Goal: Task Accomplishment & Management: Use online tool/utility

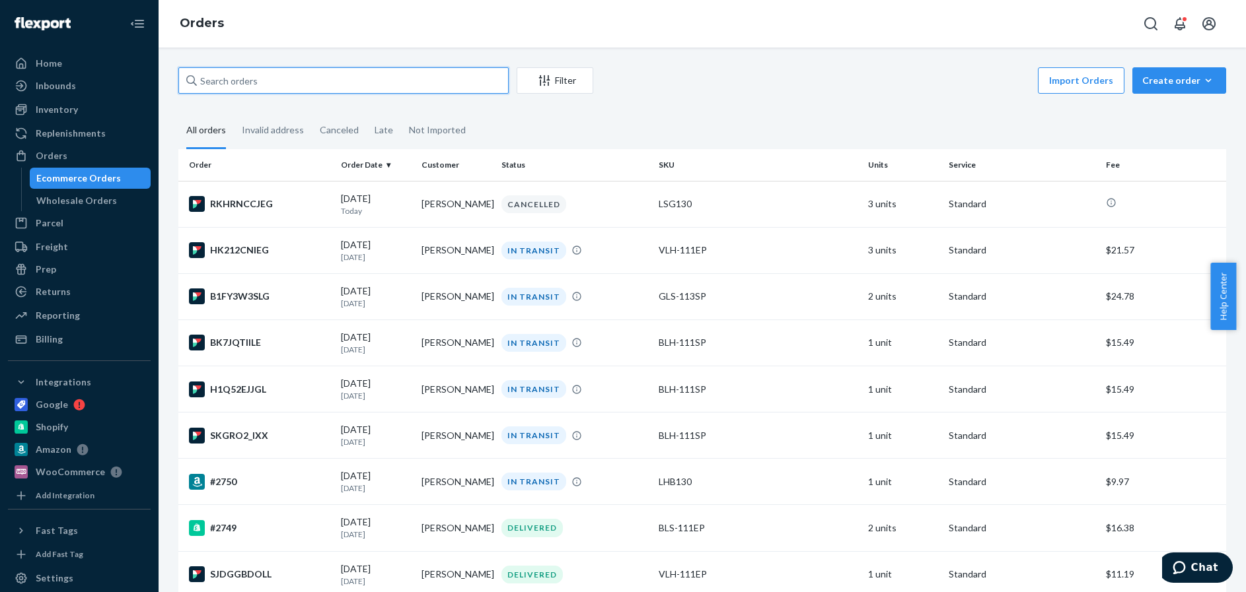
click at [213, 79] on input "text" at bounding box center [343, 80] width 330 height 26
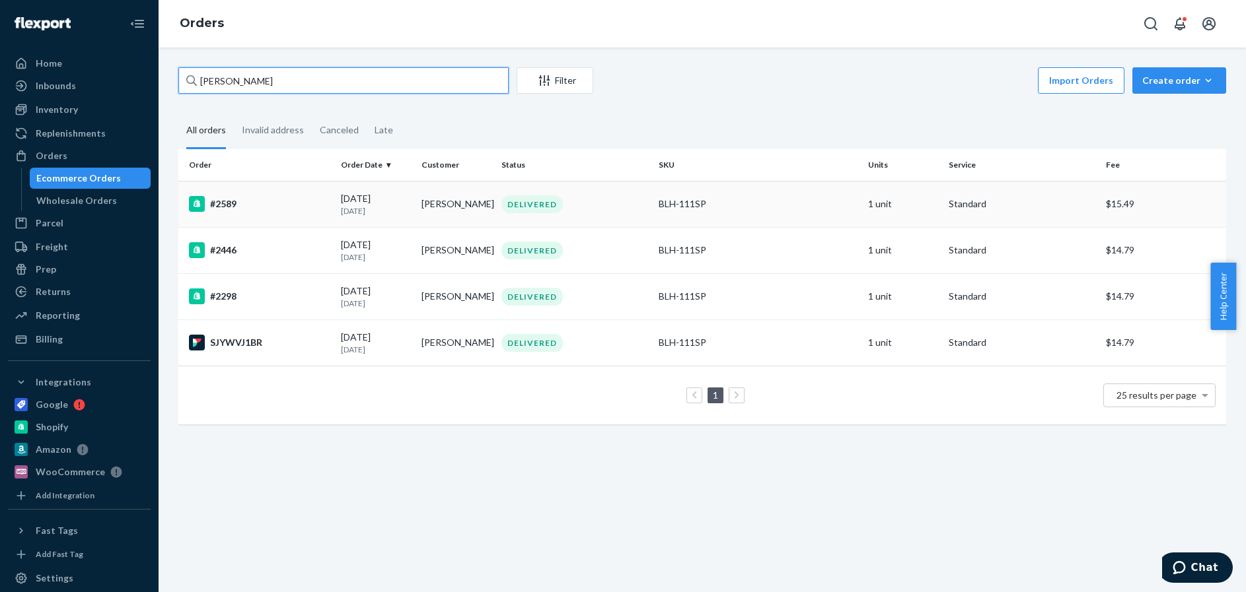
type input "[PERSON_NAME]"
click at [280, 206] on div "#2589" at bounding box center [259, 204] width 141 height 16
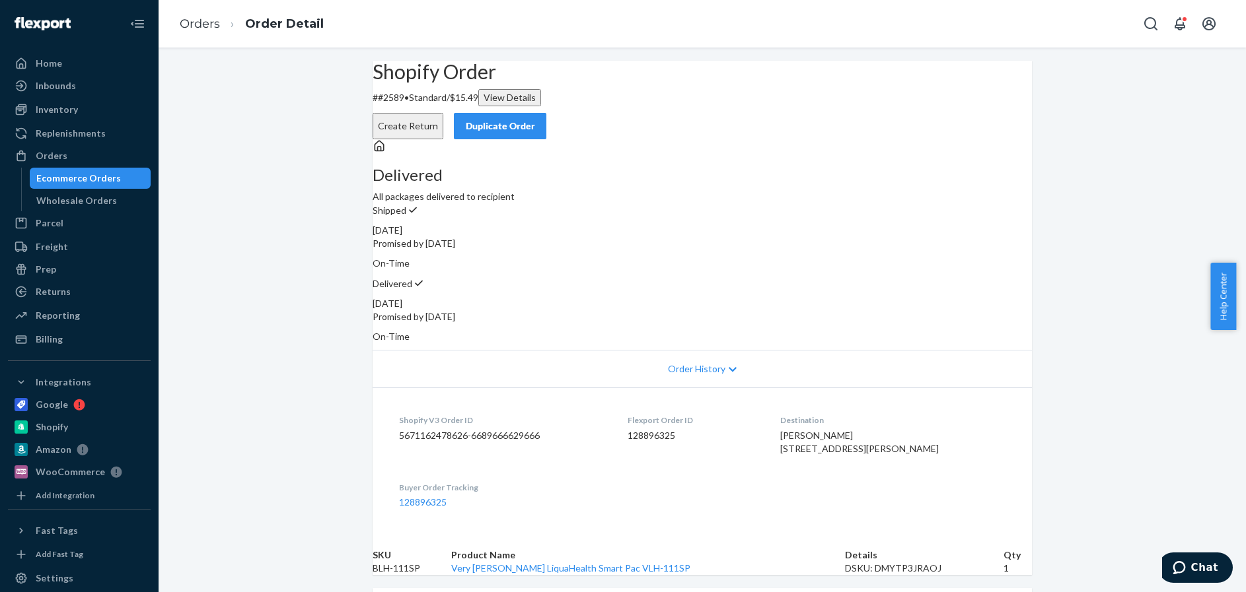
click at [535, 120] on div "Duplicate Order" at bounding box center [500, 126] width 70 height 13
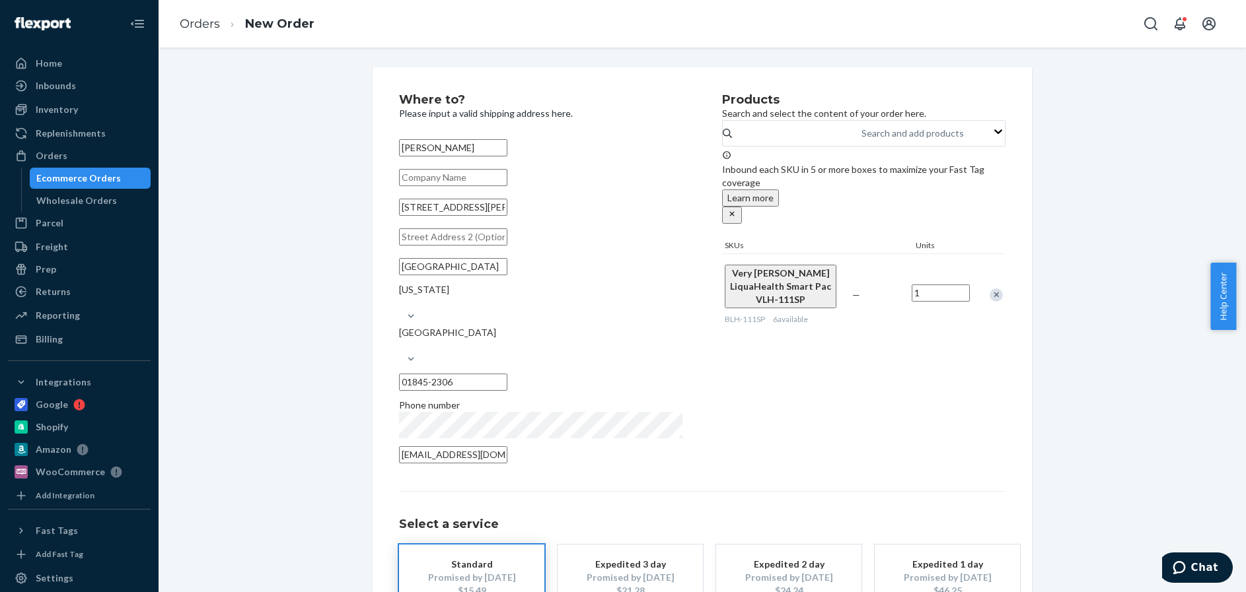
click at [464, 571] on div "Promised by [DATE]" at bounding box center [472, 577] width 106 height 13
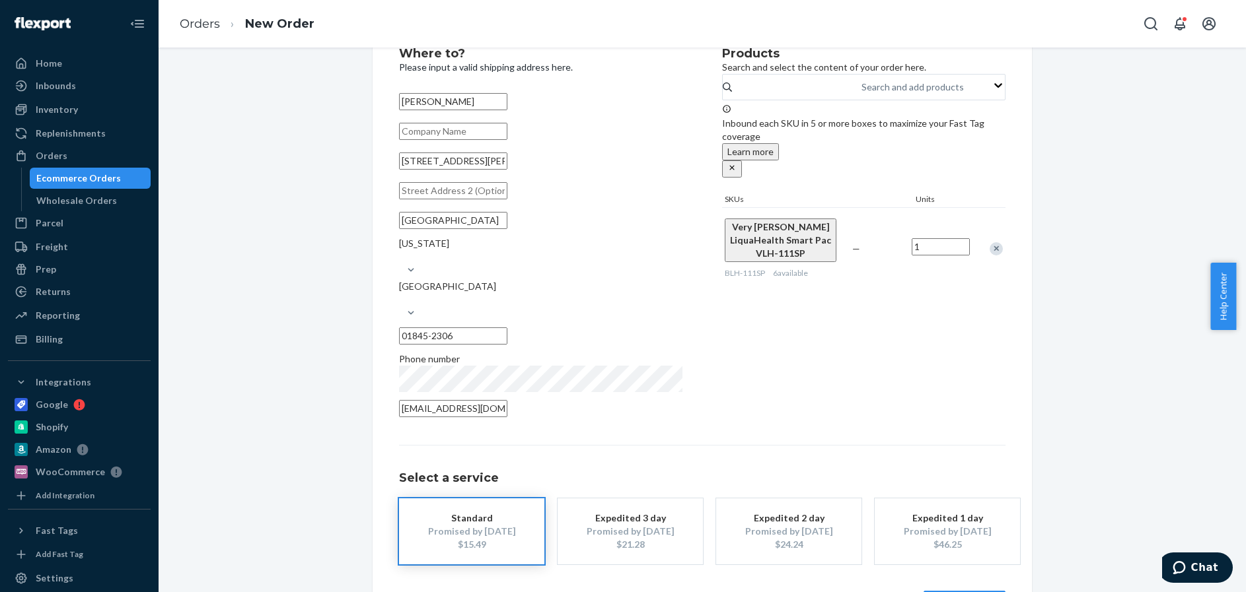
scroll to position [66, 0]
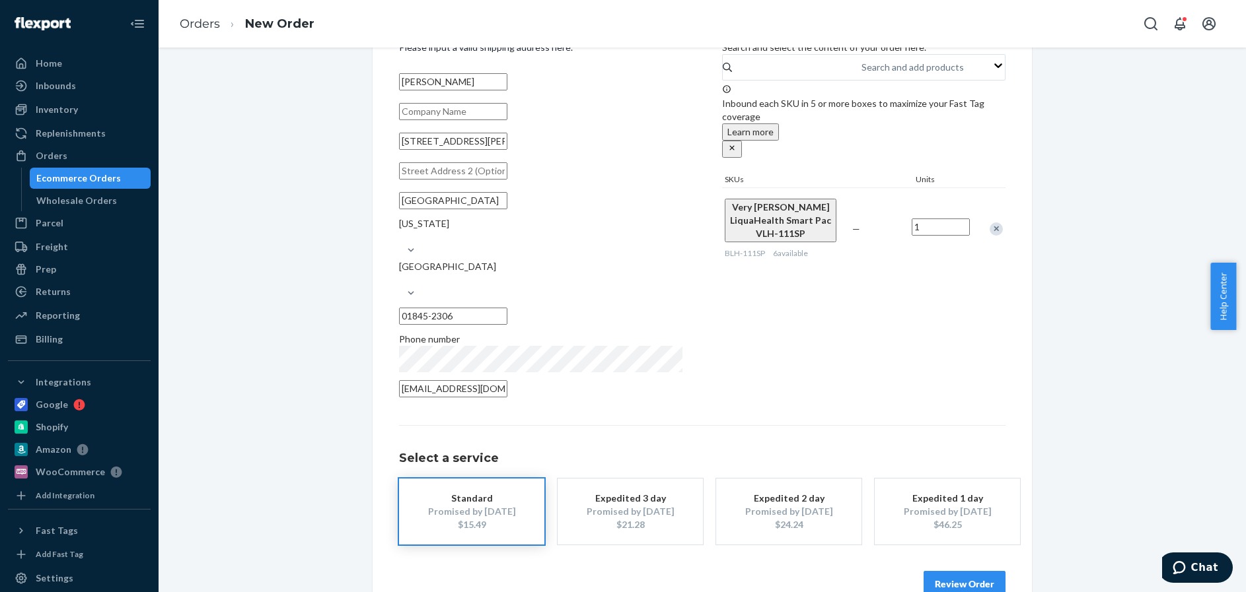
click at [961, 571] on button "Review Order" at bounding box center [964, 584] width 82 height 26
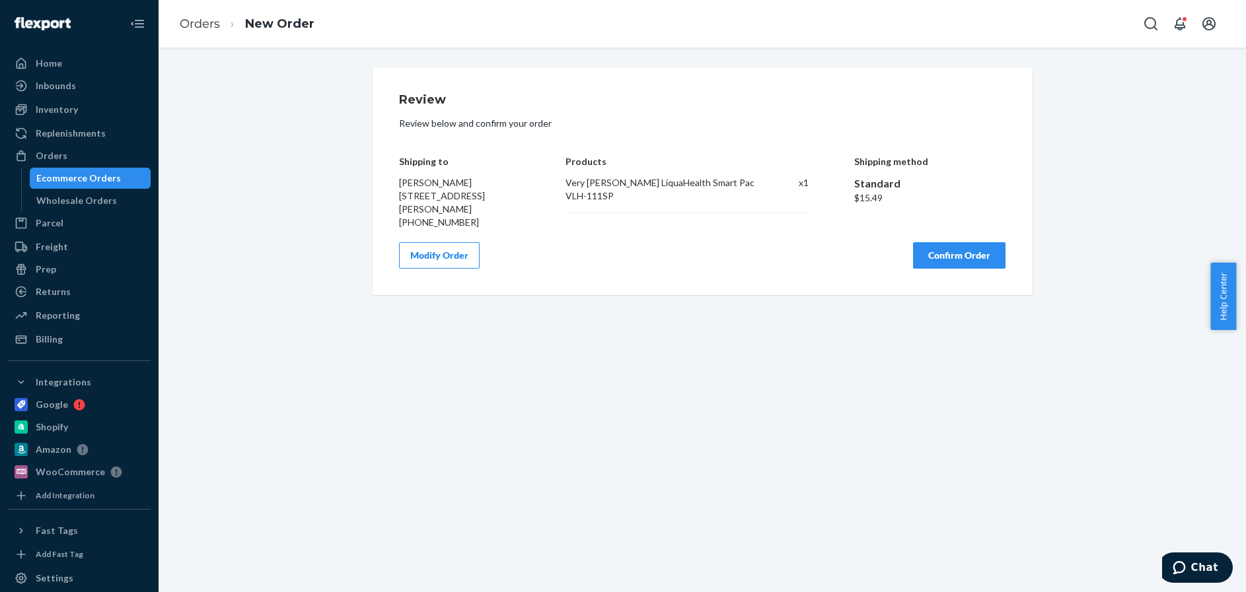
scroll to position [0, 0]
click at [957, 269] on button "Confirm Order" at bounding box center [959, 255] width 92 height 26
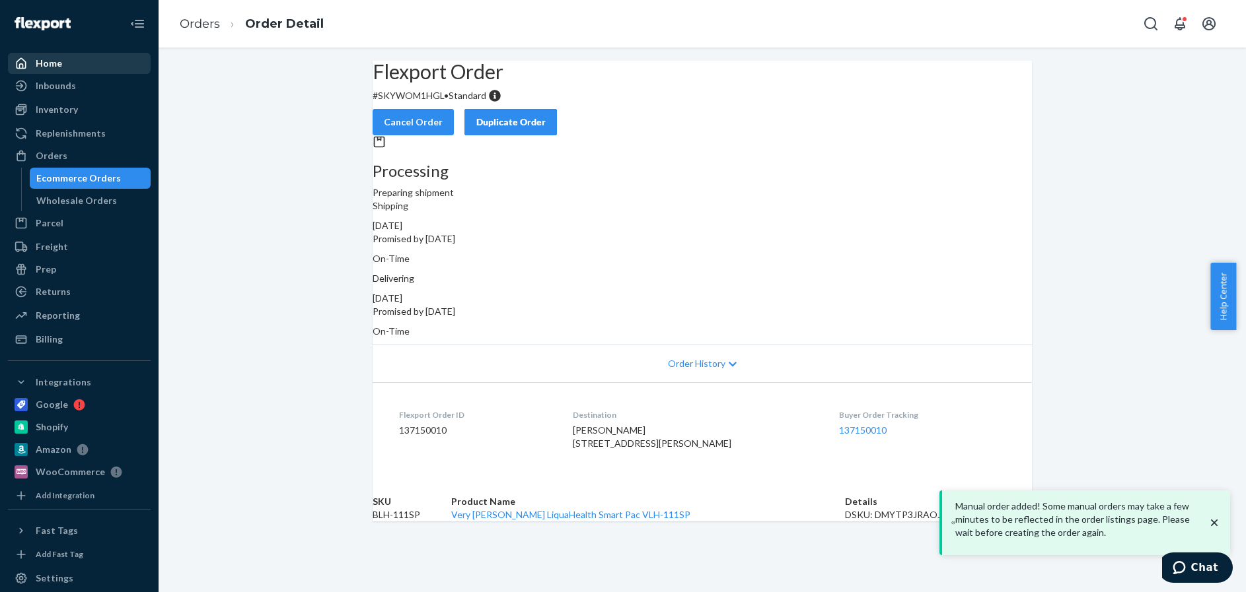
click at [50, 65] on div "Home" at bounding box center [49, 63] width 26 height 13
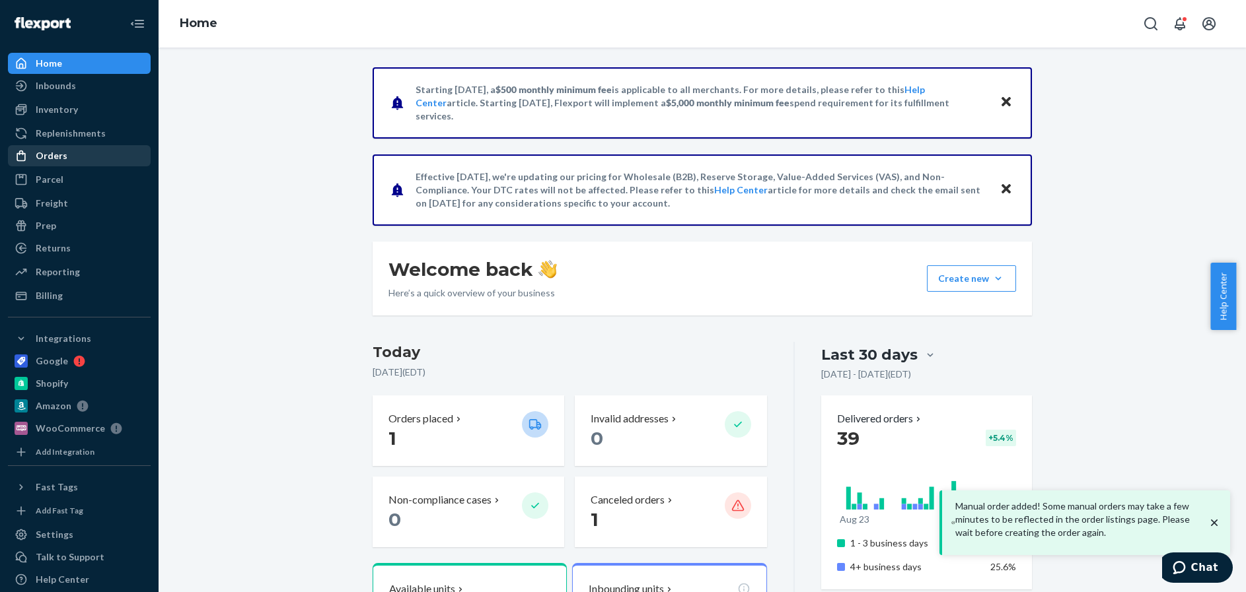
click at [50, 155] on div "Orders" at bounding box center [52, 155] width 32 height 13
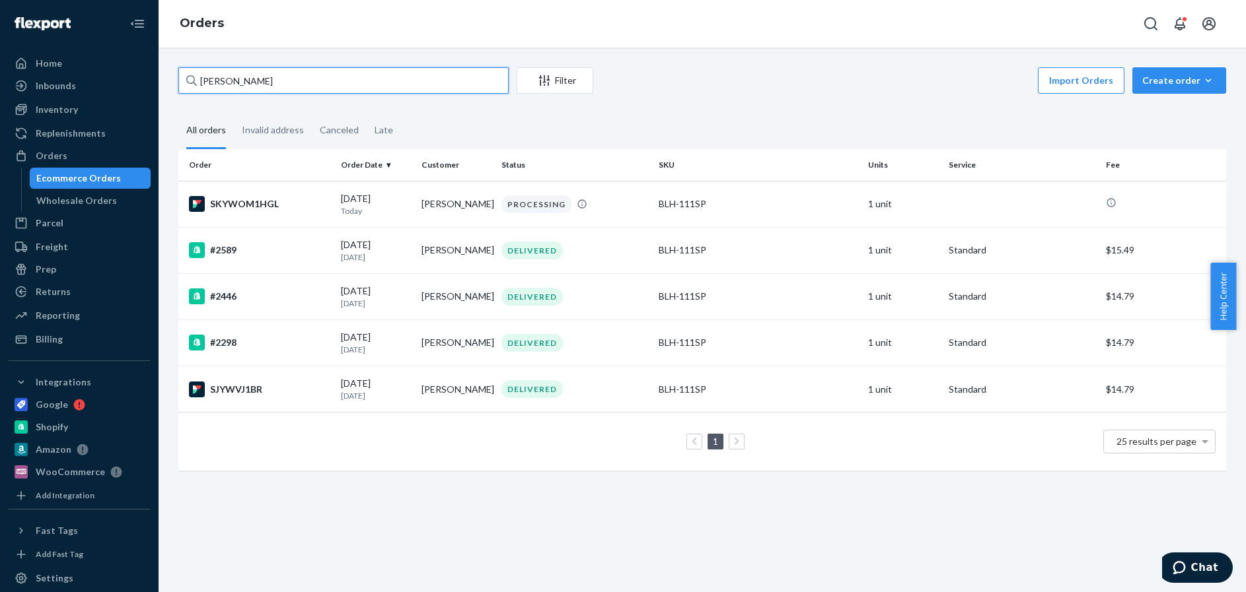
click at [239, 84] on input "[PERSON_NAME]" at bounding box center [343, 80] width 330 height 26
drag, startPoint x: 269, startPoint y: 83, endPoint x: 186, endPoint y: 81, distance: 83.2
click at [186, 81] on div "[PERSON_NAME]" at bounding box center [343, 80] width 330 height 26
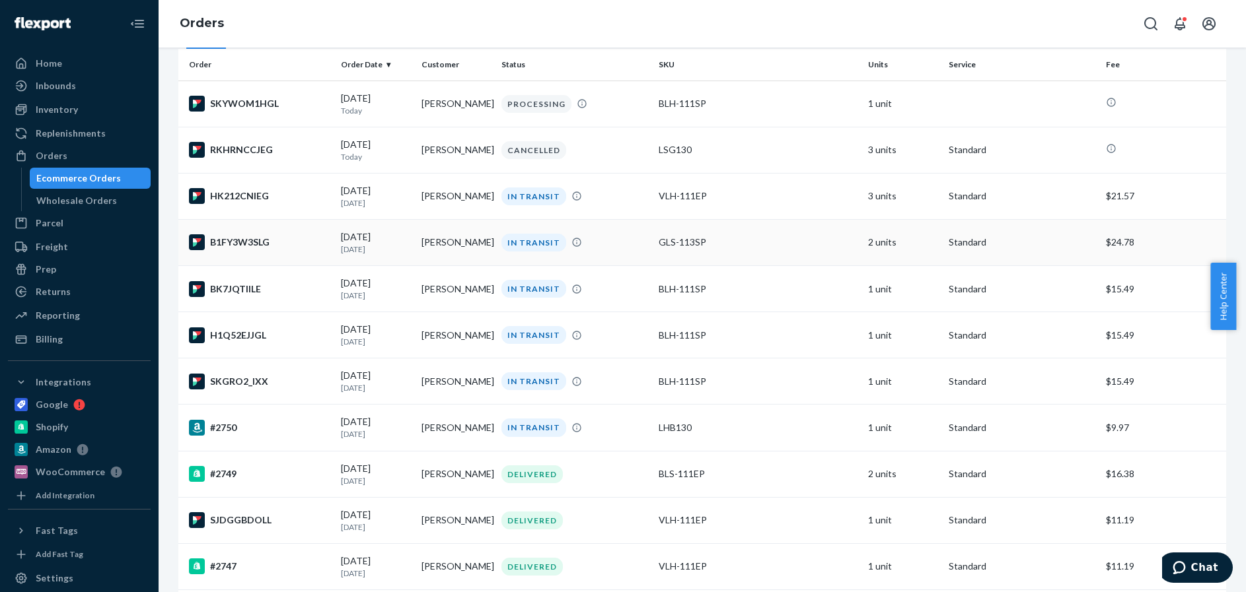
scroll to position [132, 0]
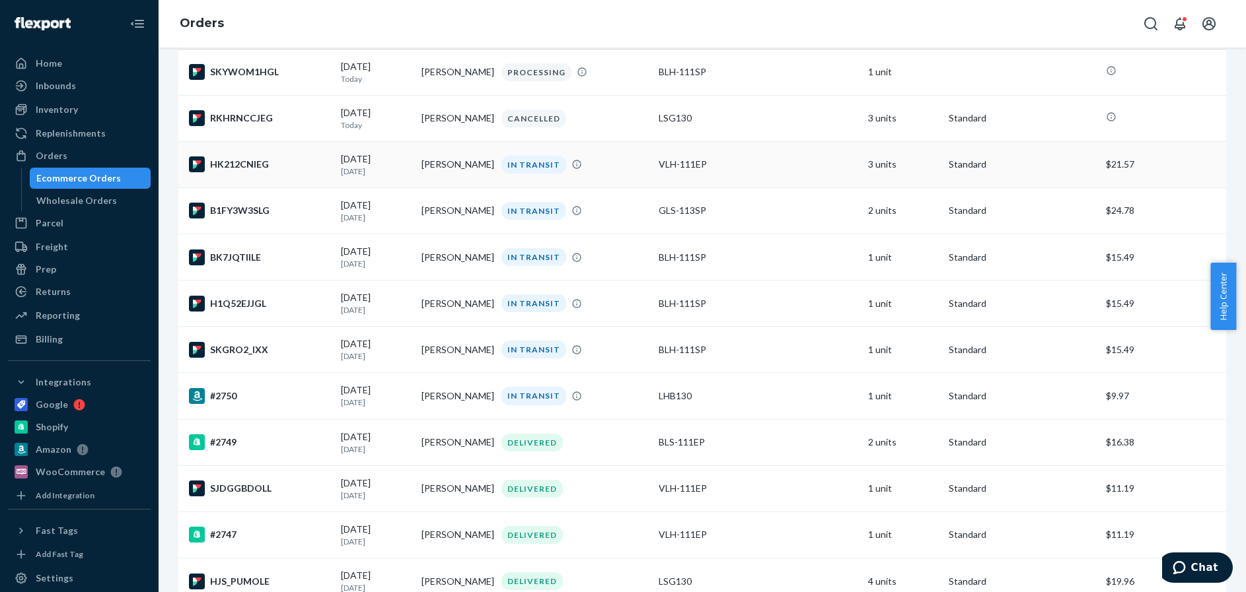
click at [314, 166] on div "HK212CNIEG" at bounding box center [259, 165] width 141 height 16
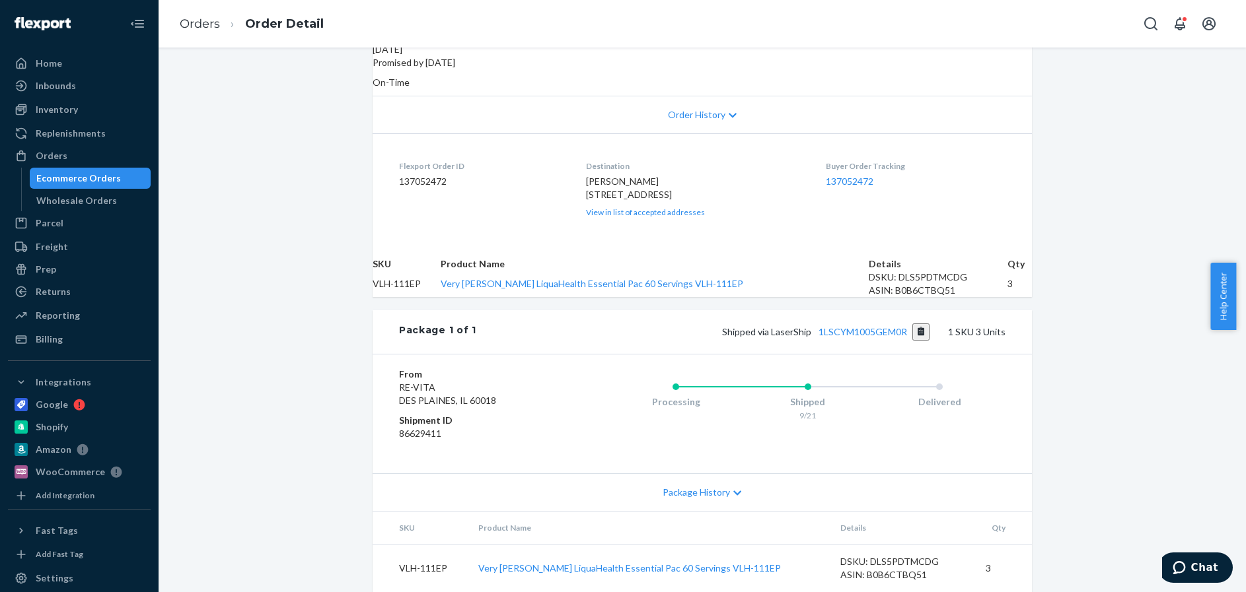
scroll to position [321, 0]
click at [863, 326] on link "1LSCYM1005GEM0R" at bounding box center [862, 331] width 89 height 11
click at [51, 156] on div "Orders" at bounding box center [52, 155] width 32 height 13
